Goal: Check status: Check status

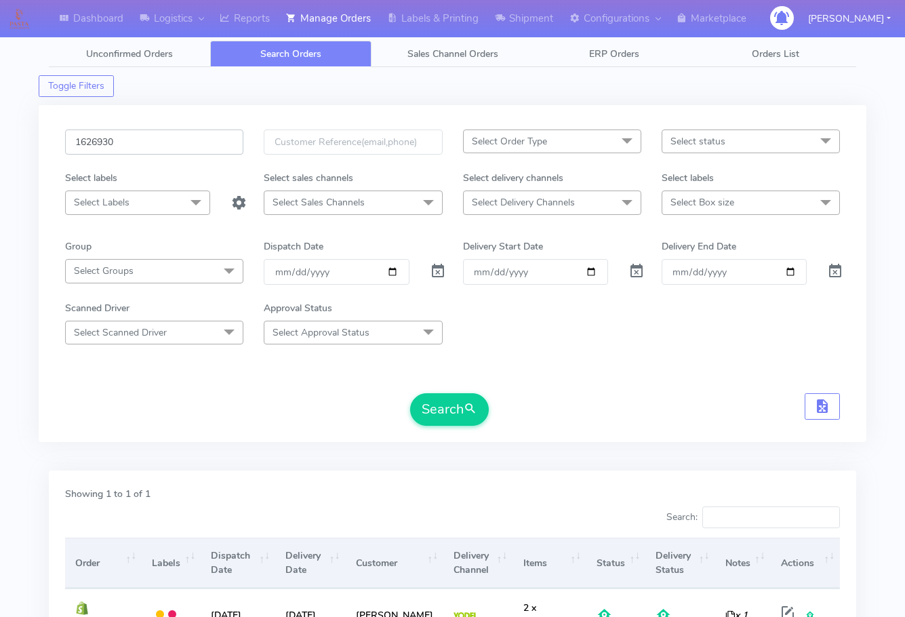
click at [165, 143] on input "1626930" at bounding box center [154, 141] width 178 height 25
paste input "772"
click at [436, 396] on button "Search" at bounding box center [449, 409] width 79 height 33
click at [147, 142] on input "1626772" at bounding box center [154, 141] width 178 height 25
paste input "7169"
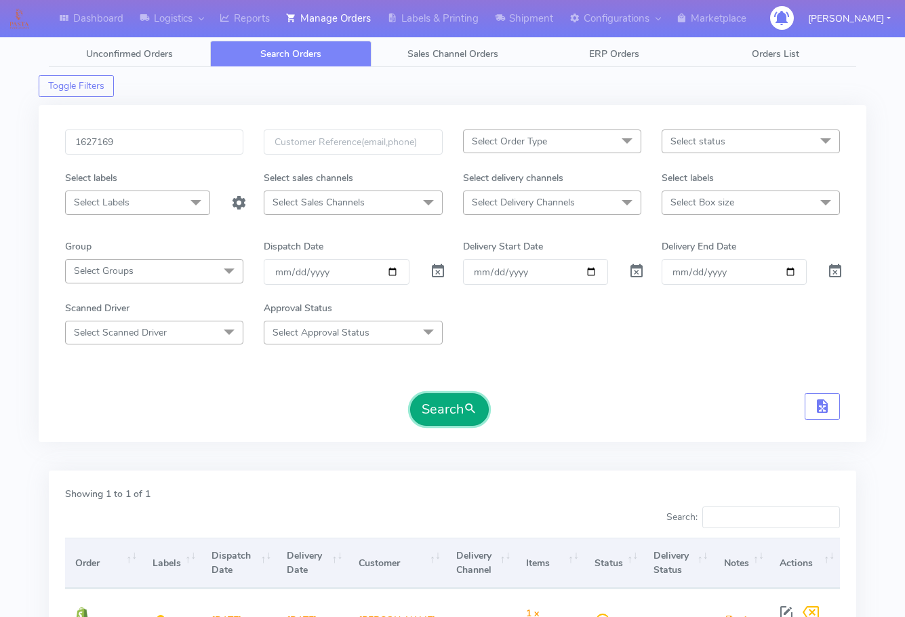
click at [459, 409] on button "Search" at bounding box center [449, 409] width 79 height 33
click at [151, 153] on input "1627169" at bounding box center [154, 141] width 178 height 25
paste input "210"
type input "1627210"
click at [426, 396] on button "Search" at bounding box center [449, 409] width 79 height 33
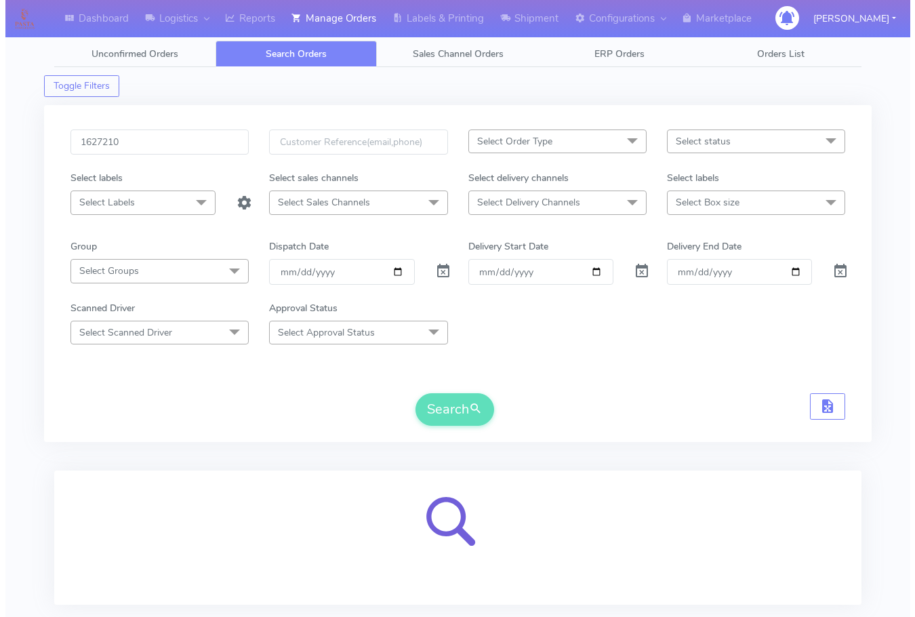
scroll to position [84, 0]
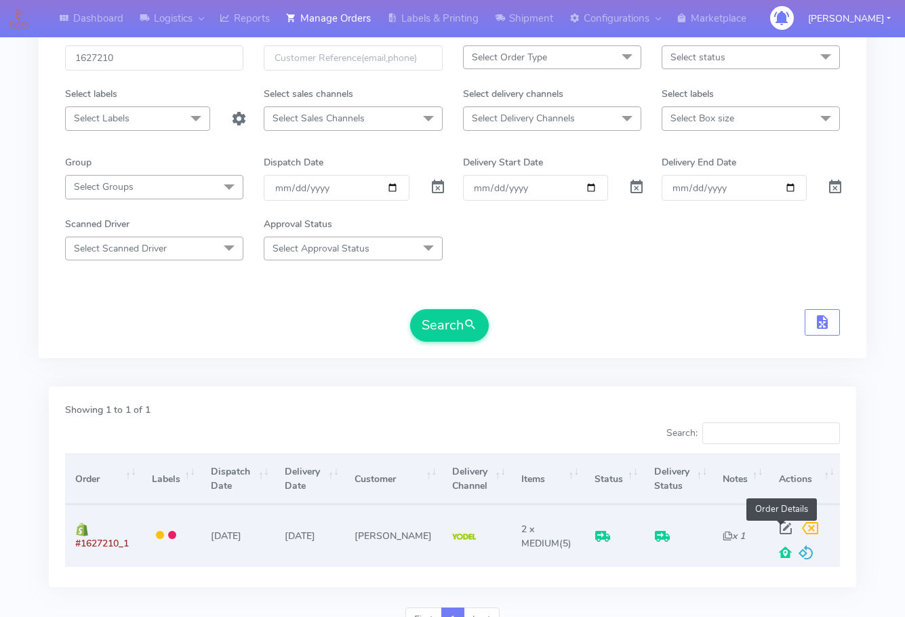
click at [779, 525] on span at bounding box center [785, 531] width 24 height 13
select select "5"
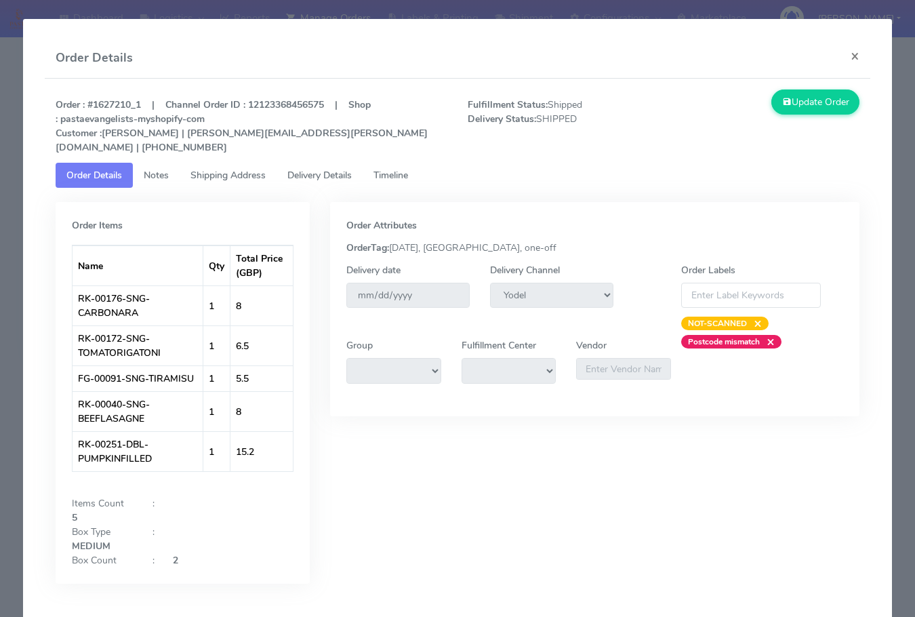
click at [218, 169] on span "Shipping Address" at bounding box center [227, 175] width 75 height 13
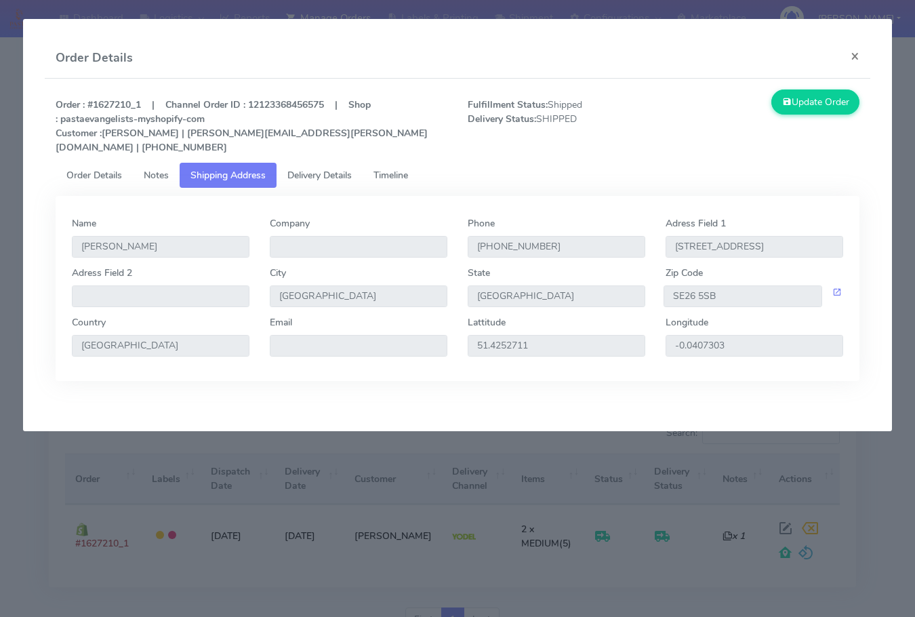
click at [312, 169] on span "Delivery Details" at bounding box center [319, 175] width 64 height 13
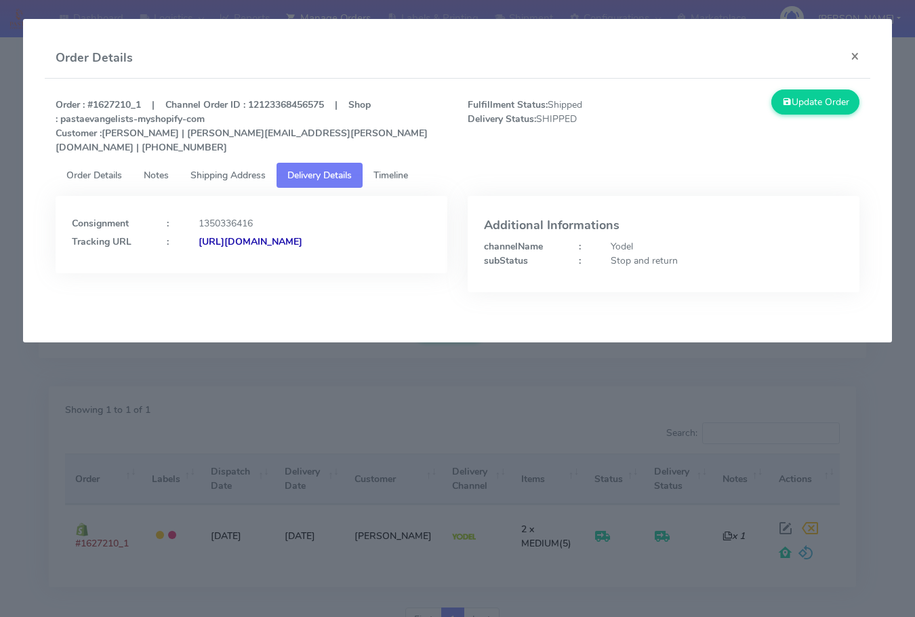
drag, startPoint x: 373, startPoint y: 268, endPoint x: 219, endPoint y: 276, distance: 154.8
click at [219, 276] on div "Consignment : 1350336416 Tracking URL : [URL][DOMAIN_NAME]" at bounding box center [251, 254] width 412 height 117
copy strong "JJD0002249960903044"
